Goal: Information Seeking & Learning: Learn about a topic

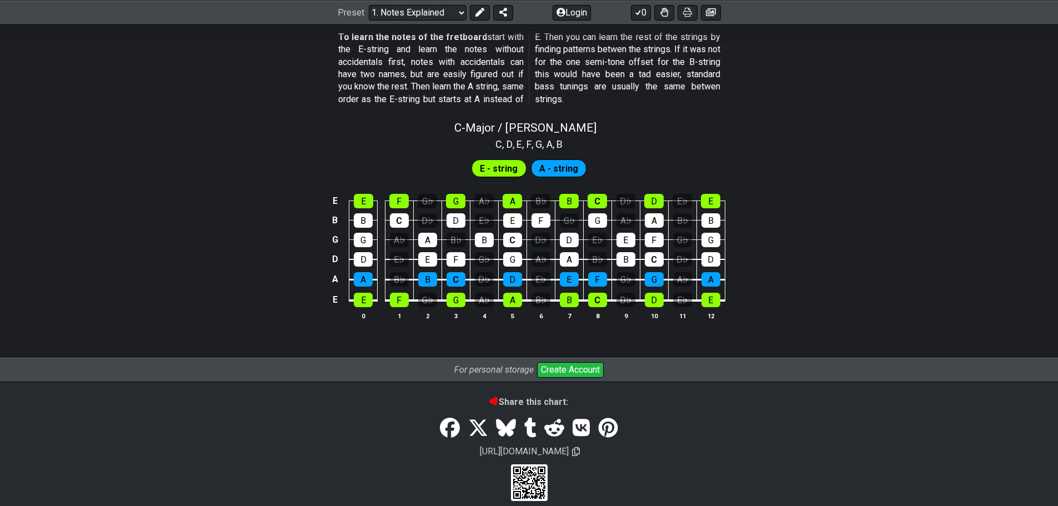
scroll to position [1040, 0]
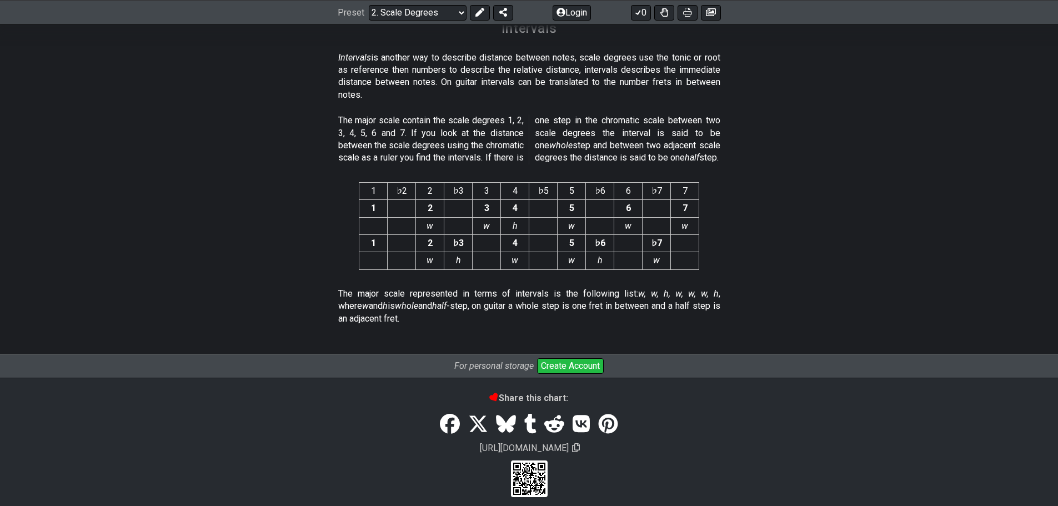
scroll to position [2888, 0]
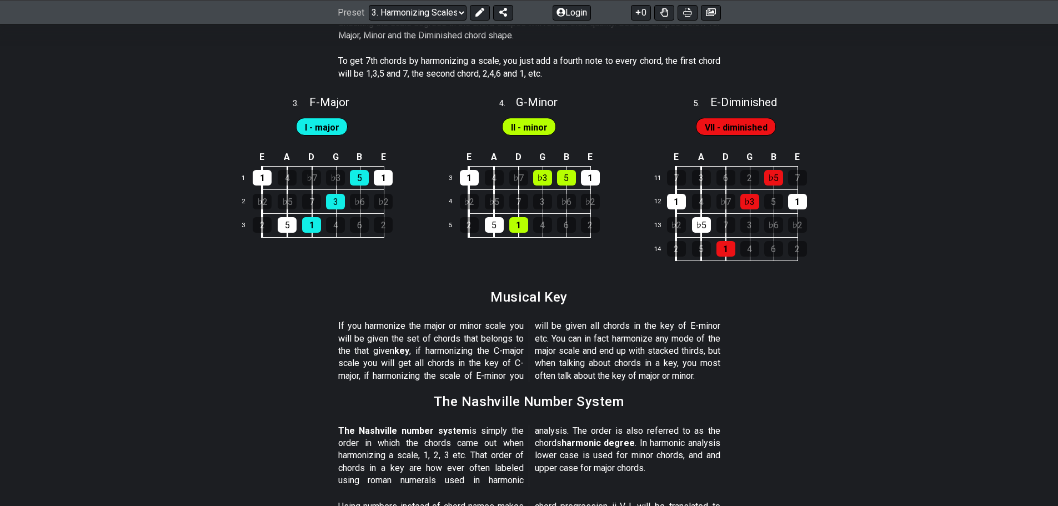
scroll to position [1222, 0]
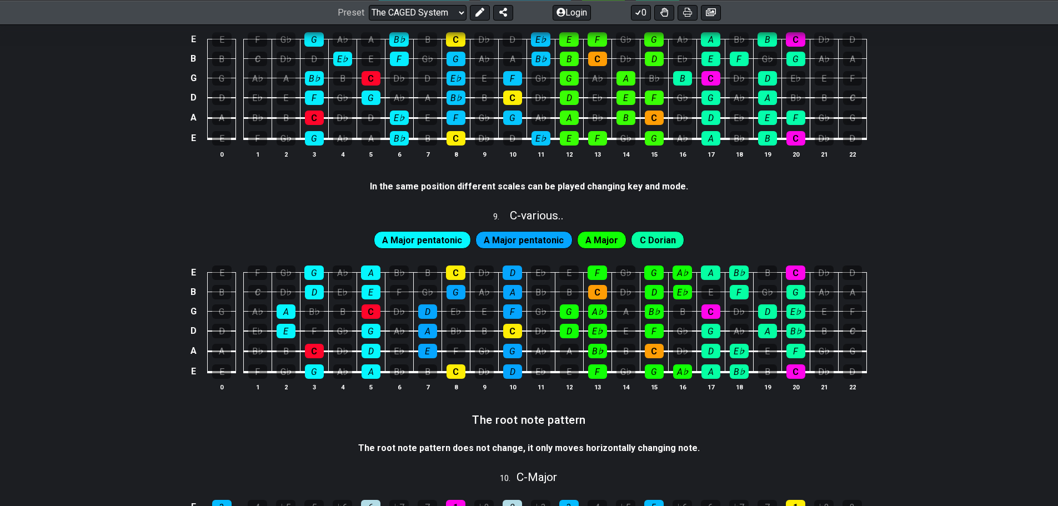
scroll to position [1166, 0]
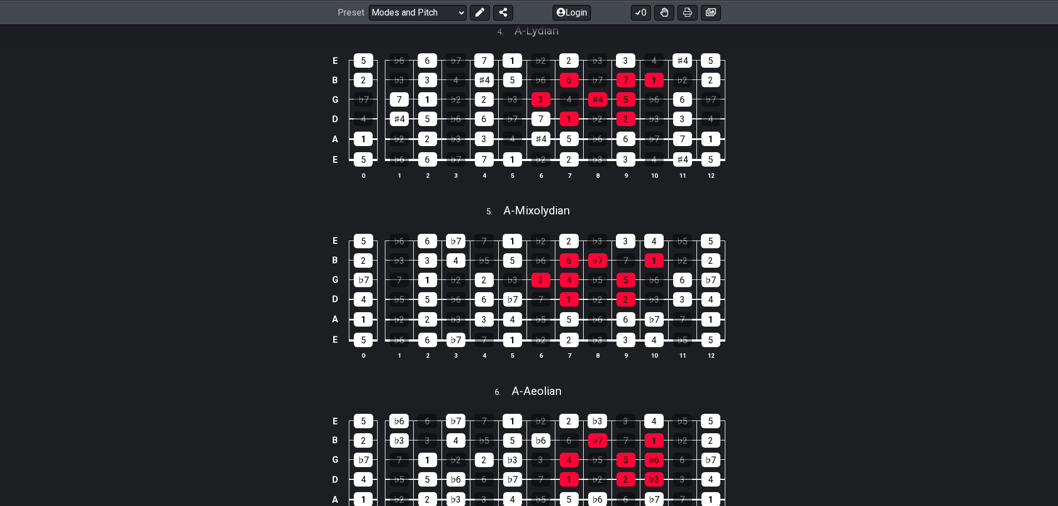
scroll to position [1274, 0]
